Goal: Task Accomplishment & Management: Manage account settings

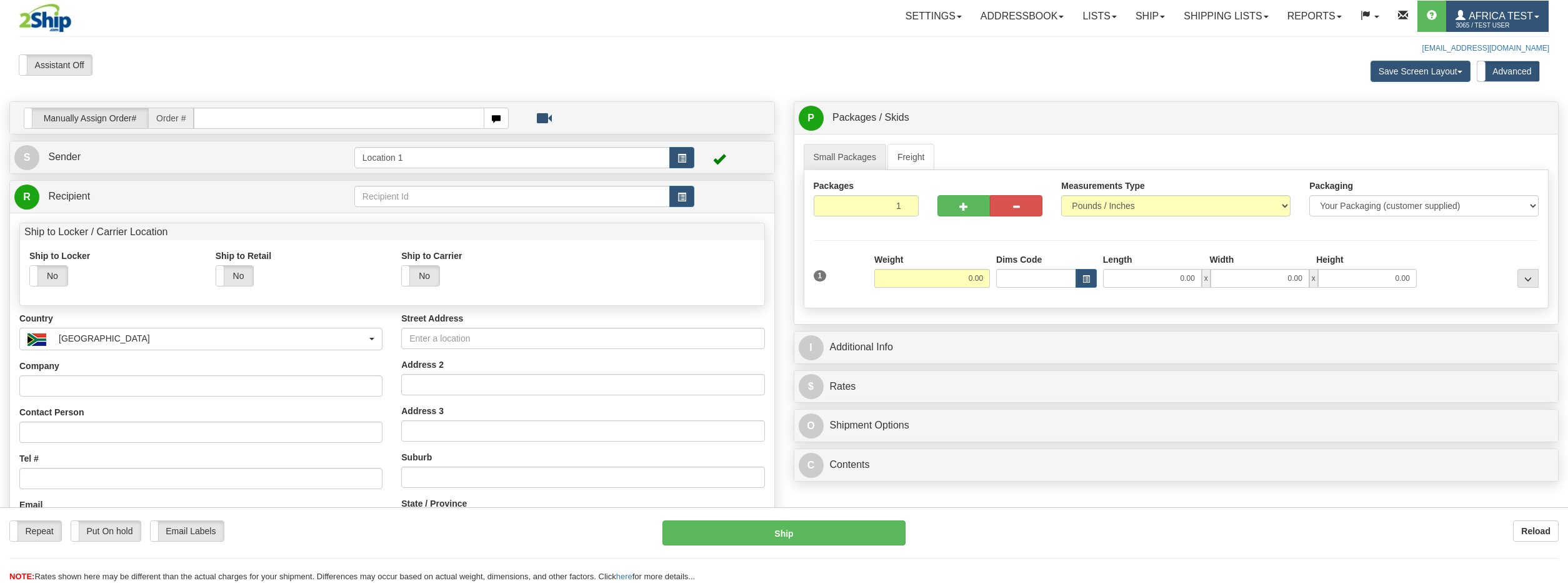
click at [1522, 19] on span "Africa Test" at bounding box center [1499, 15] width 68 height 10
click at [1503, 45] on span "MY ACCOUNT" at bounding box center [1475, 43] width 58 height 10
